Goal: Information Seeking & Learning: Find specific fact

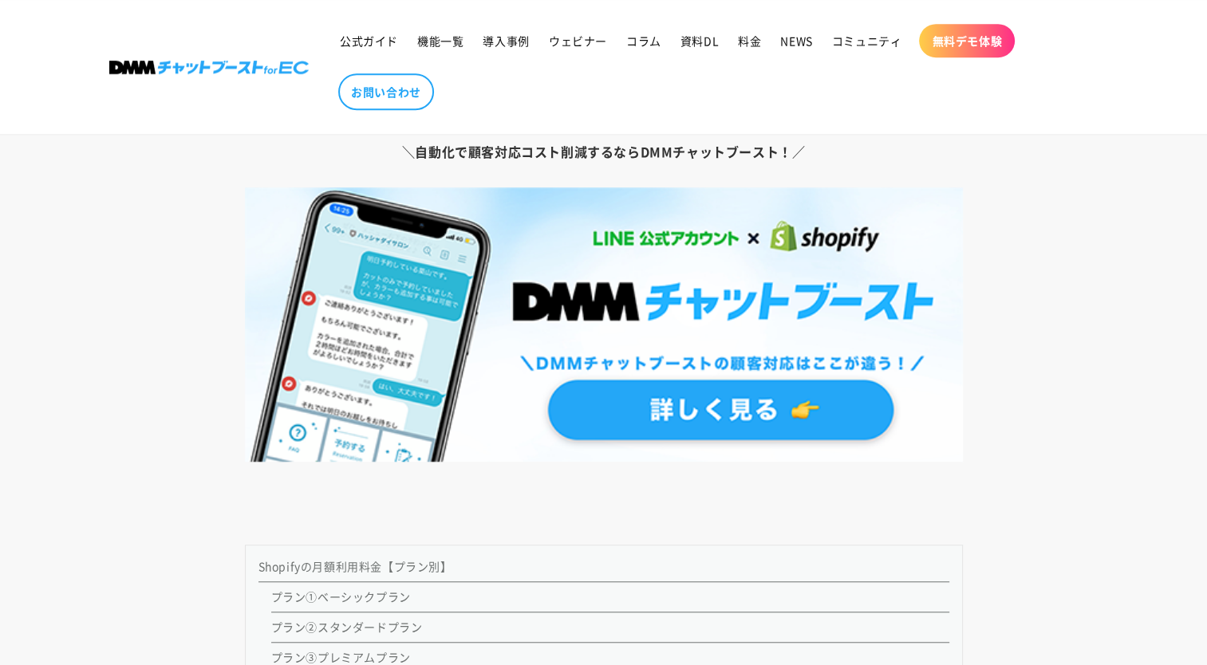
scroll to position [1647, 0]
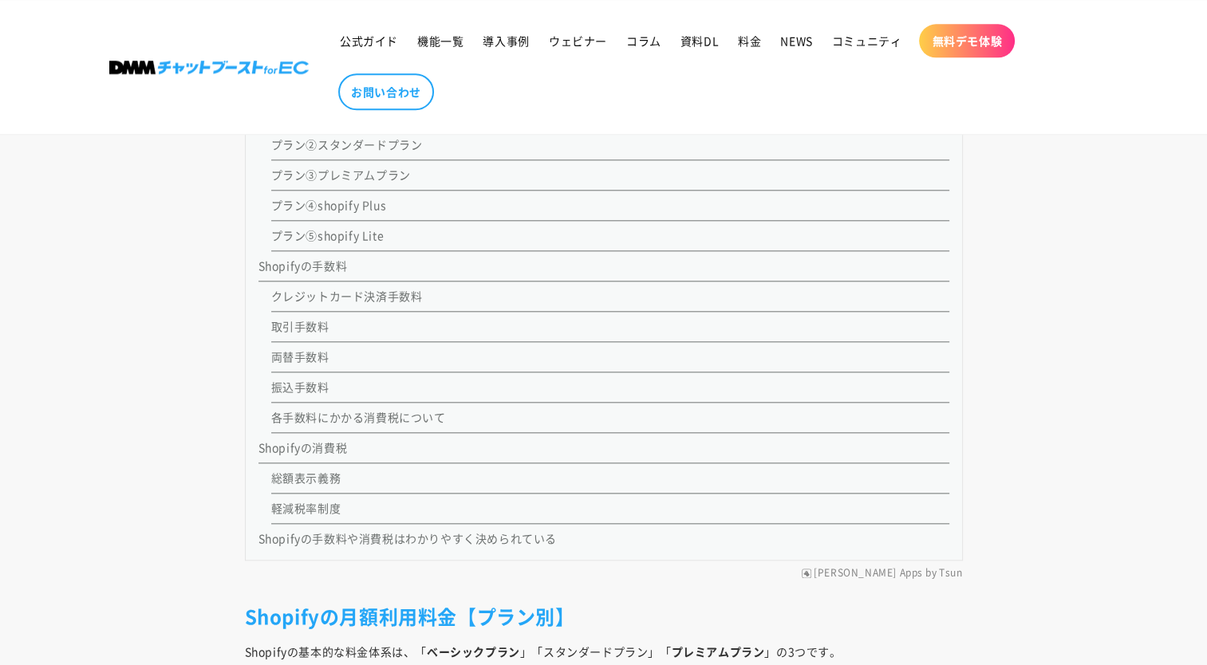
click at [328, 293] on link "クレジットカード決済手数料" at bounding box center [347, 296] width 152 height 16
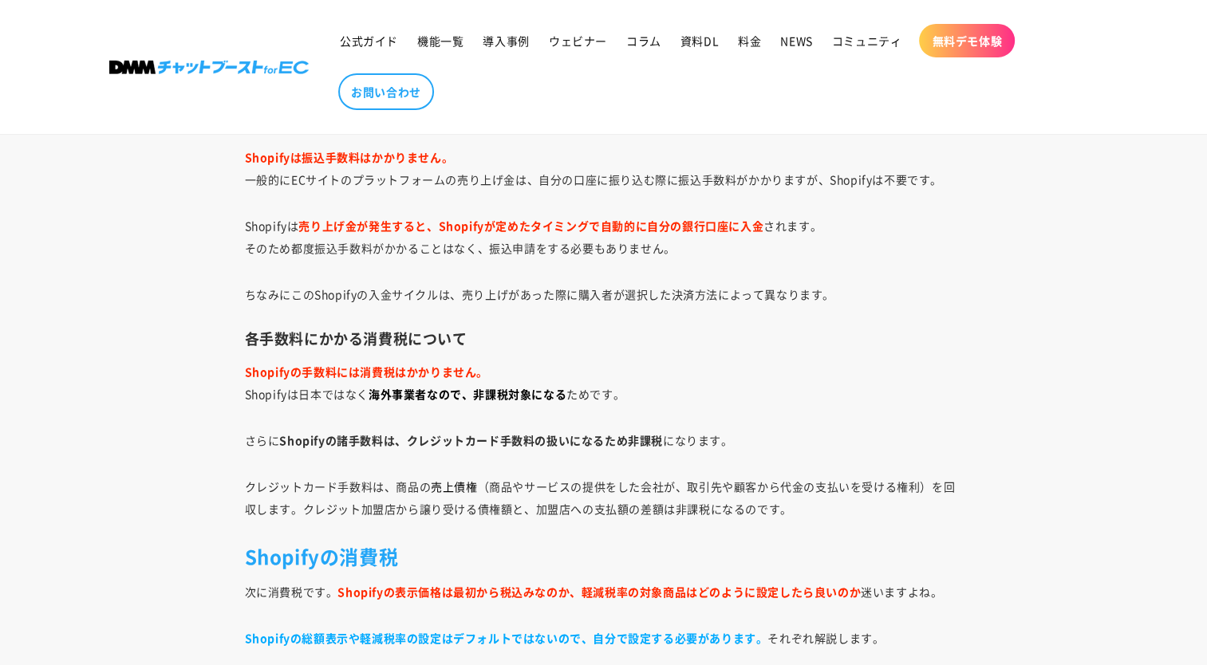
scroll to position [5413, 0]
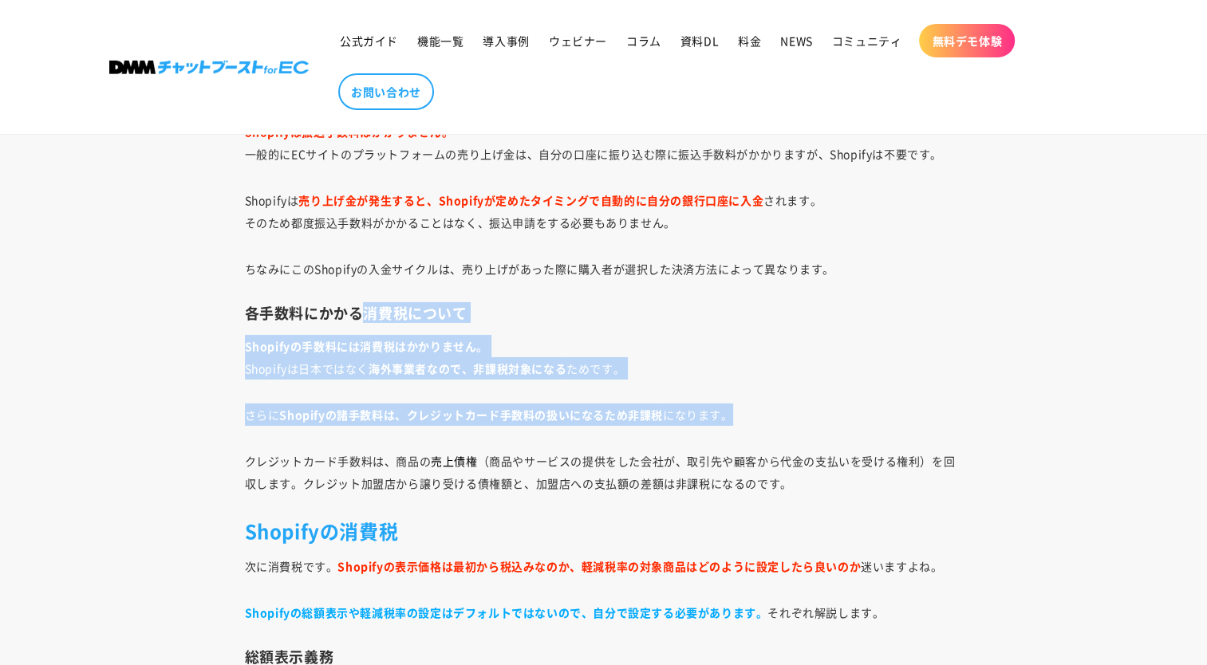
drag, startPoint x: 359, startPoint y: 305, endPoint x: 826, endPoint y: 407, distance: 478.5
click at [826, 405] on p "さらに Shopifyの諸手数料は、クレジットカード手数料の扱いになるため非課税 になります。" at bounding box center [604, 415] width 718 height 22
drag, startPoint x: 823, startPoint y: 407, endPoint x: 222, endPoint y: 329, distance: 606.5
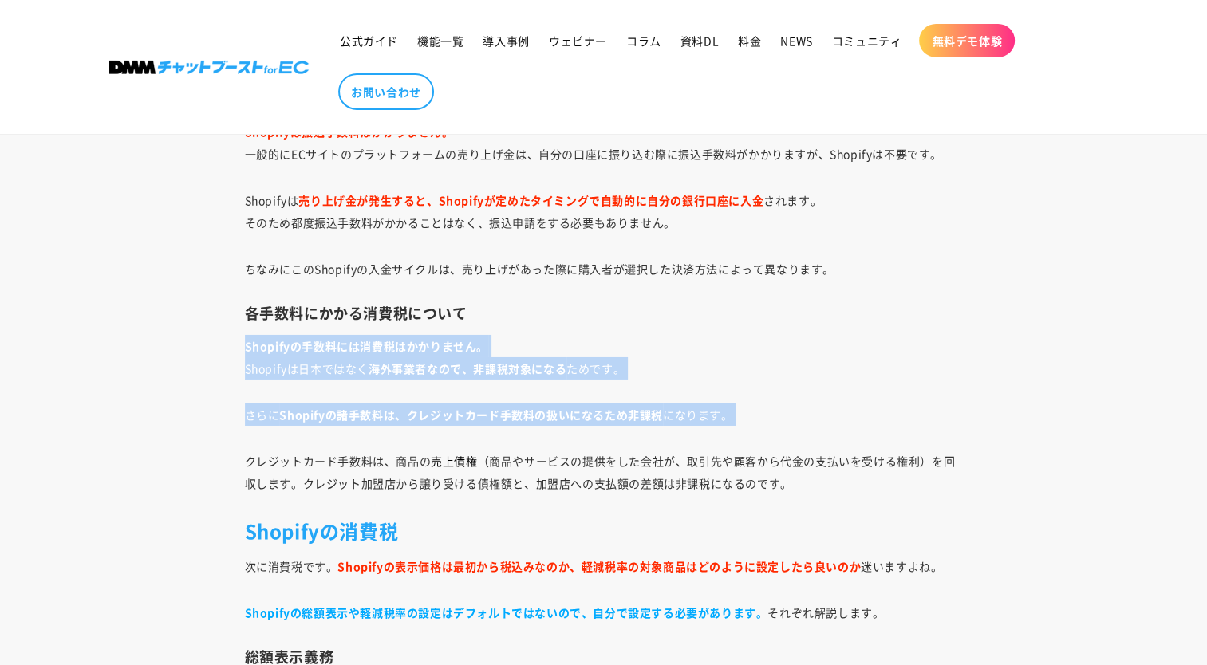
click at [251, 338] on strong "Shopifyの手数料には消費税はかかりません。" at bounding box center [366, 346] width 243 height 16
